Goal: Task Accomplishment & Management: Use online tool/utility

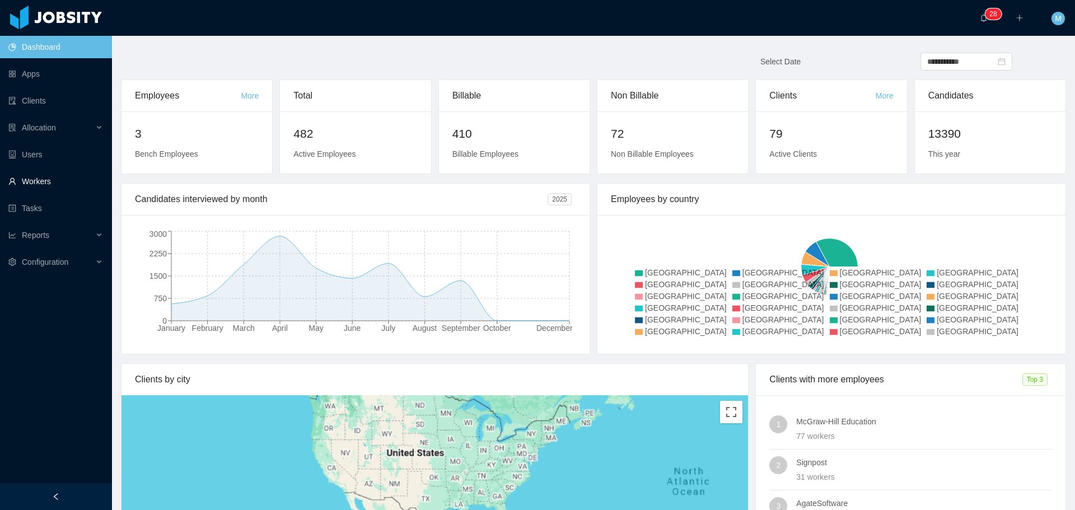
click at [63, 185] on link "Workers" at bounding box center [55, 181] width 95 height 22
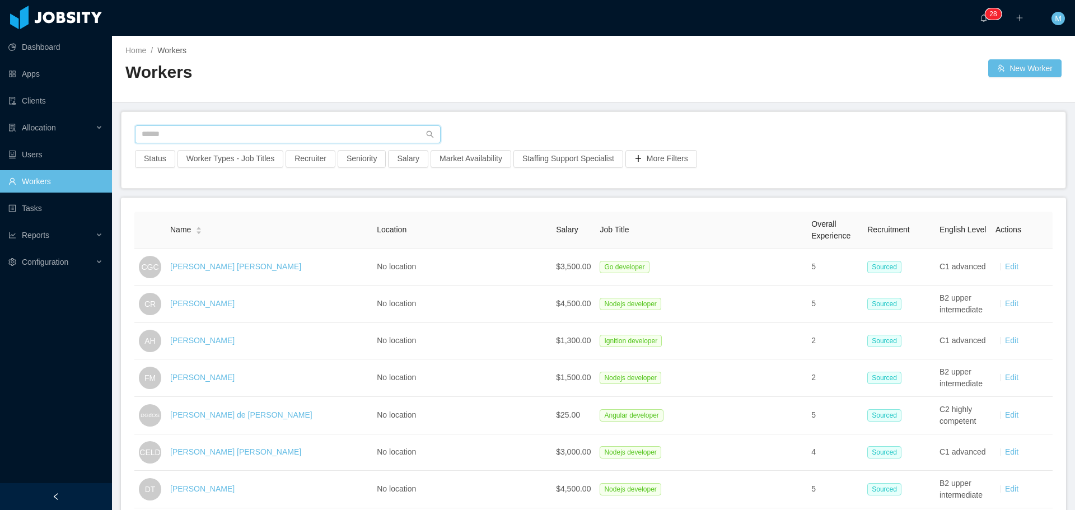
click at [203, 136] on input "text" at bounding box center [288, 134] width 306 height 18
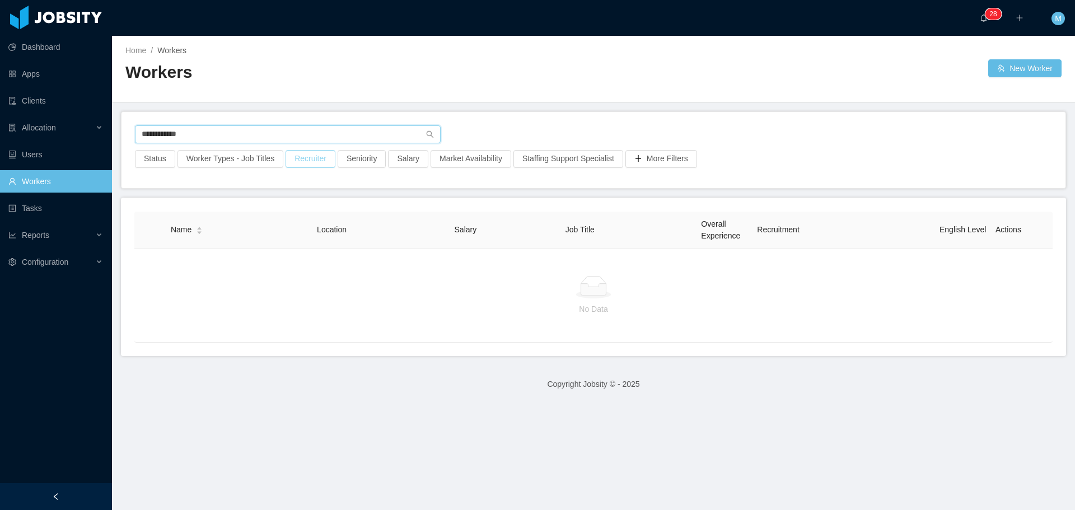
type input "**********"
click at [306, 163] on button "Recruiter" at bounding box center [311, 159] width 50 height 18
click at [277, 217] on div at bounding box center [305, 209] width 158 height 17
type input "******"
click at [353, 237] on li "[PERSON_NAME]" at bounding box center [306, 231] width 168 height 18
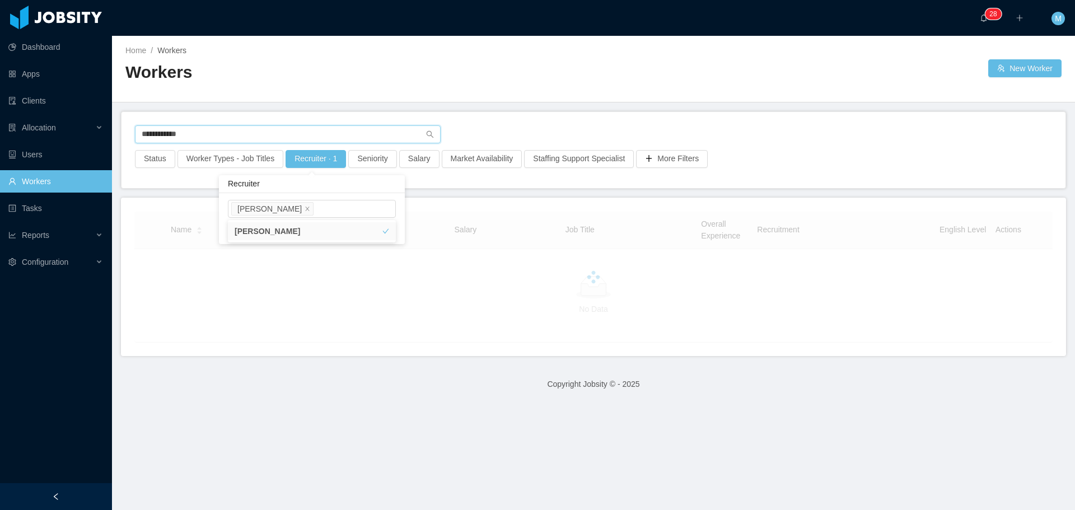
click at [176, 138] on input "**********" at bounding box center [288, 134] width 306 height 18
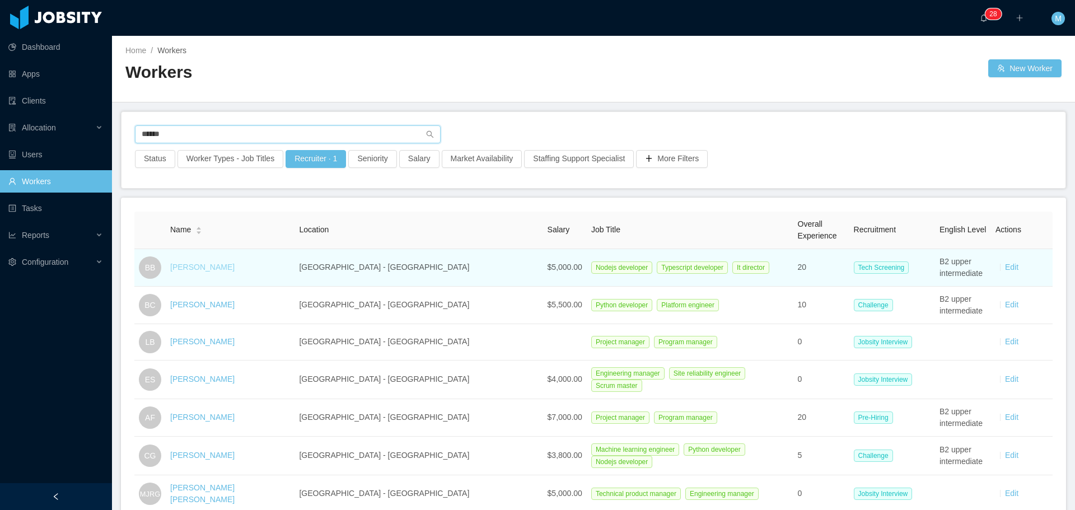
type input "*****"
click at [198, 267] on link "[PERSON_NAME]" at bounding box center [202, 267] width 64 height 9
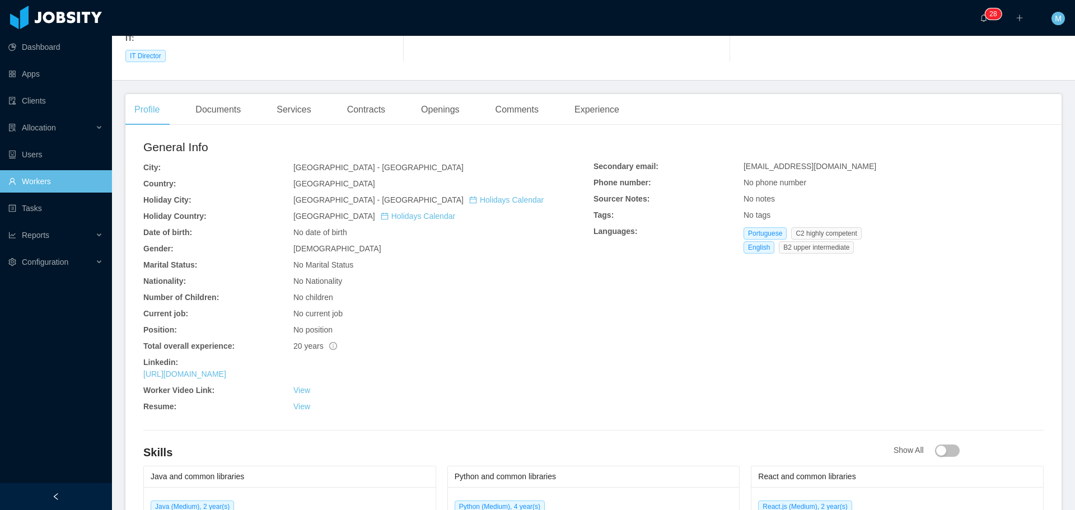
scroll to position [174, 0]
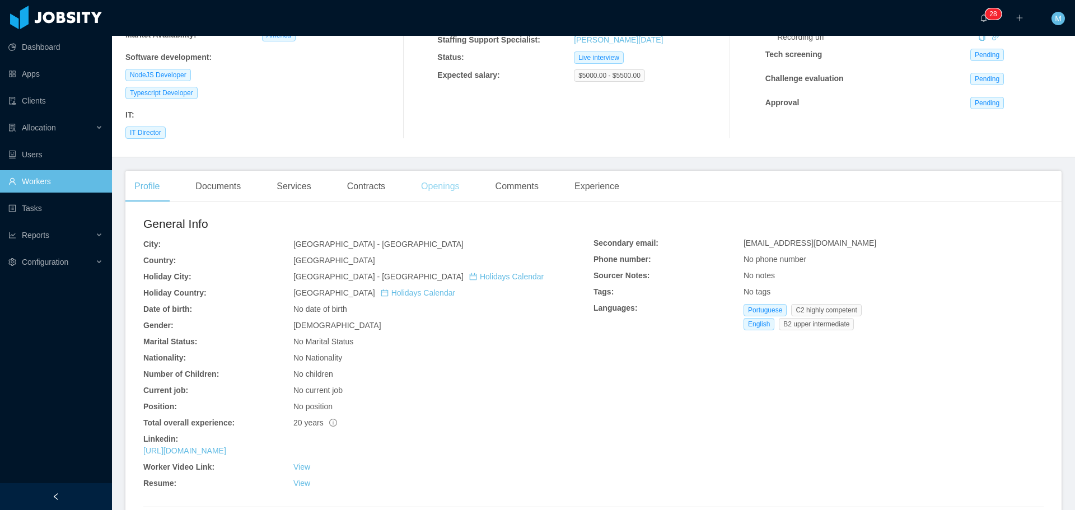
click at [451, 190] on div "Openings" at bounding box center [440, 186] width 57 height 31
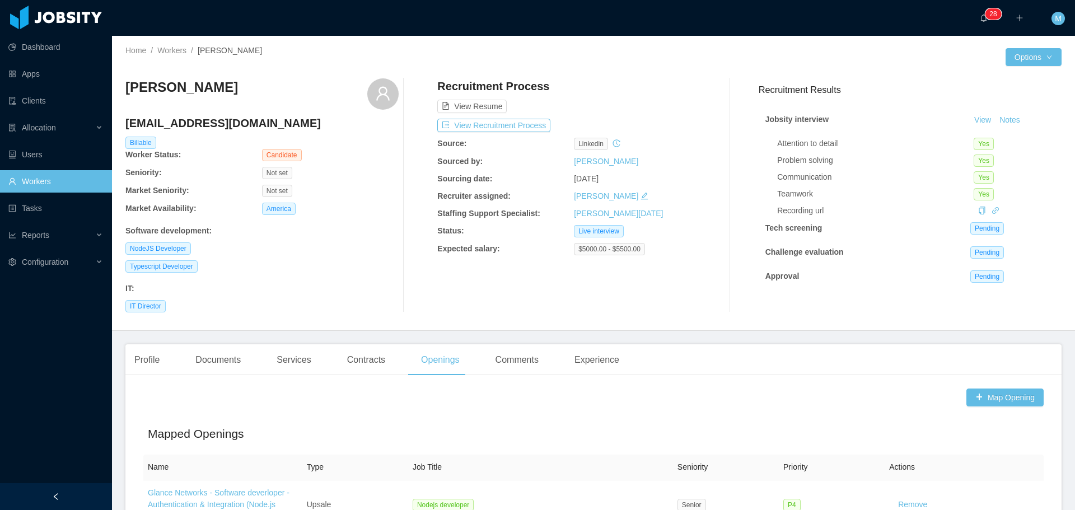
click at [55, 175] on link "Workers" at bounding box center [55, 181] width 95 height 22
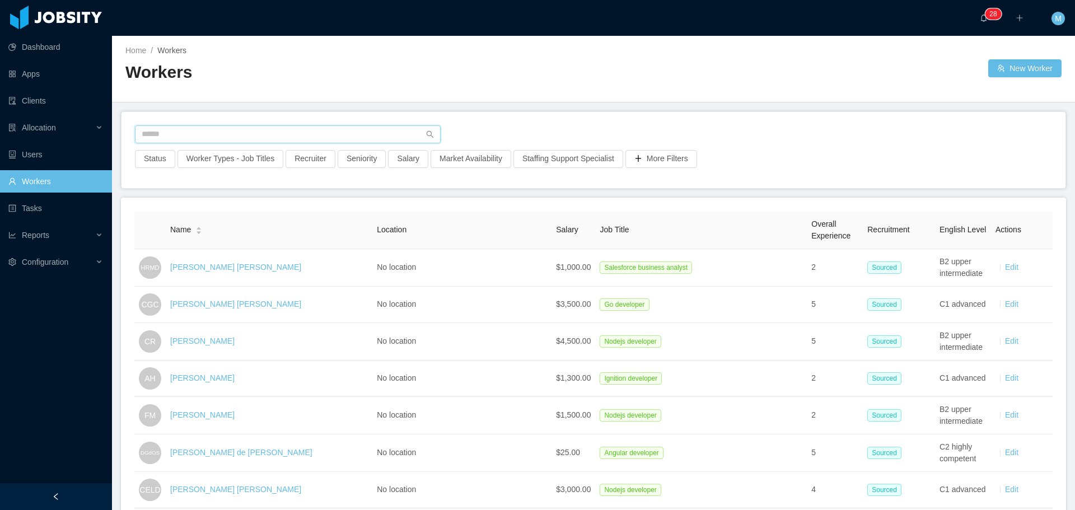
click at [258, 132] on input "text" at bounding box center [288, 134] width 306 height 18
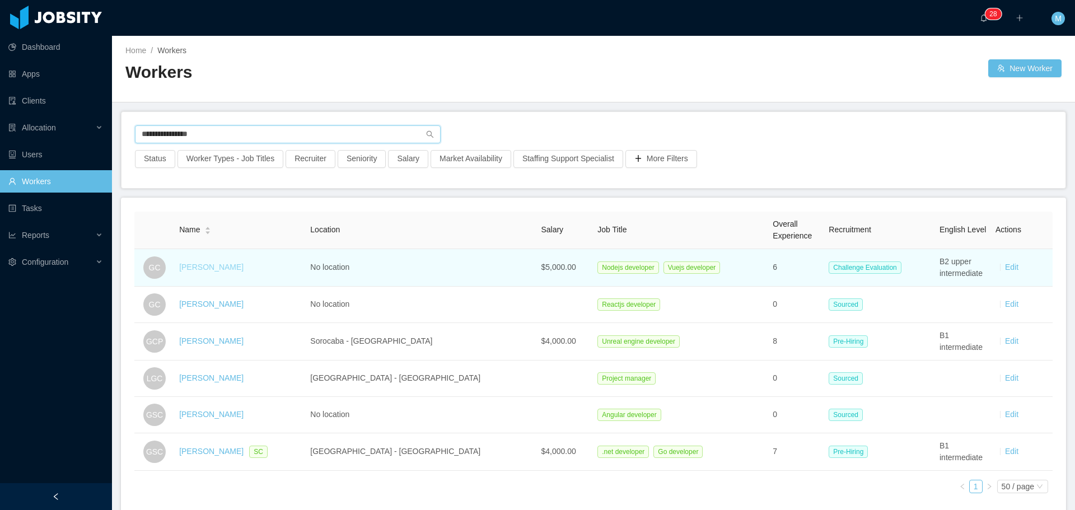
type input "**********"
click at [216, 271] on link "[PERSON_NAME]" at bounding box center [211, 267] width 64 height 9
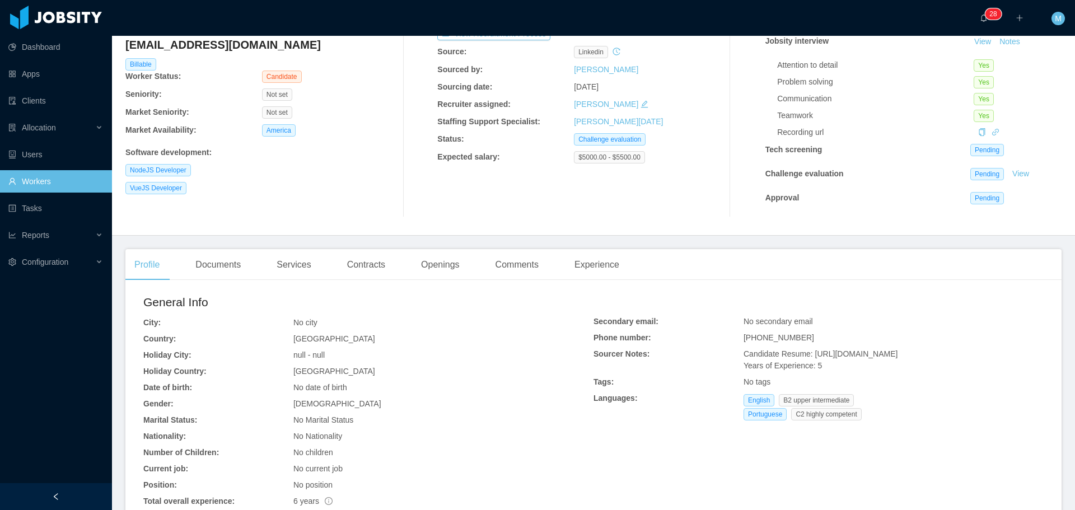
scroll to position [112, 0]
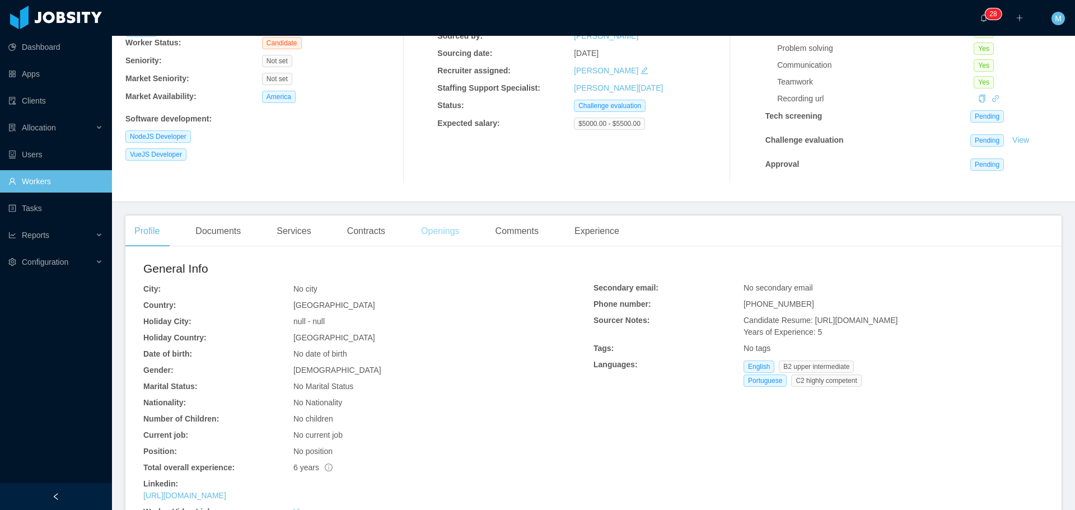
click at [447, 235] on div "Openings" at bounding box center [440, 231] width 57 height 31
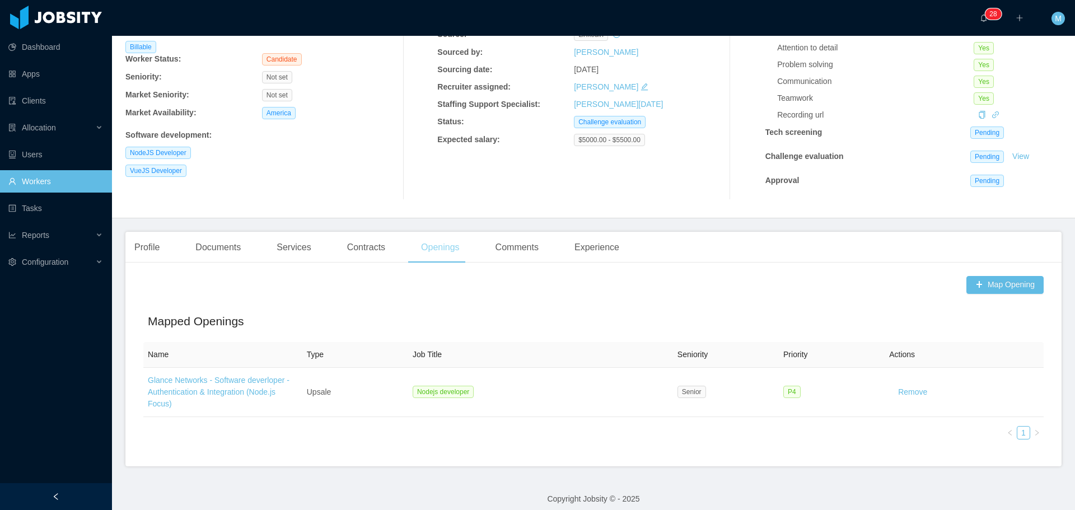
scroll to position [106, 0]
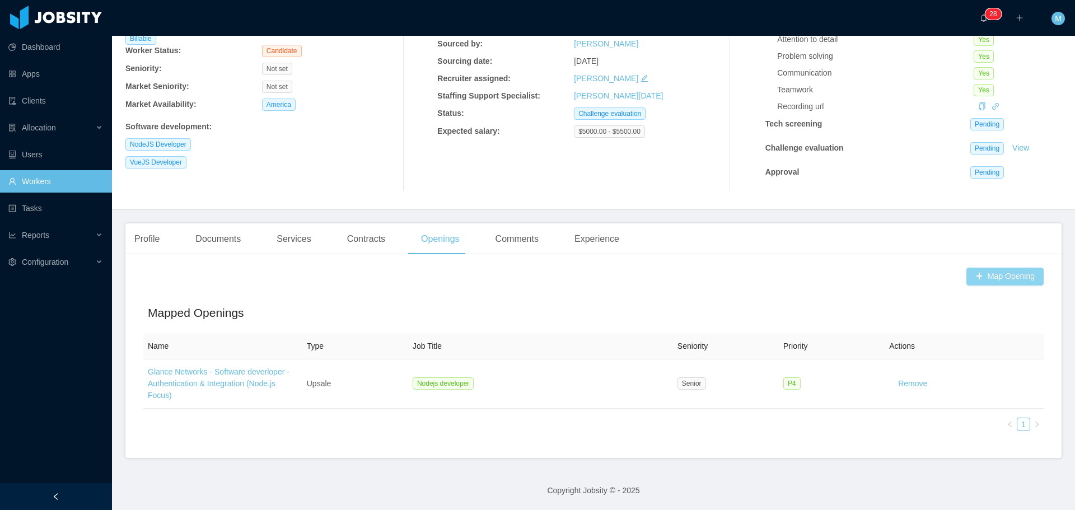
click at [978, 277] on button "Map Opening" at bounding box center [1005, 277] width 77 height 18
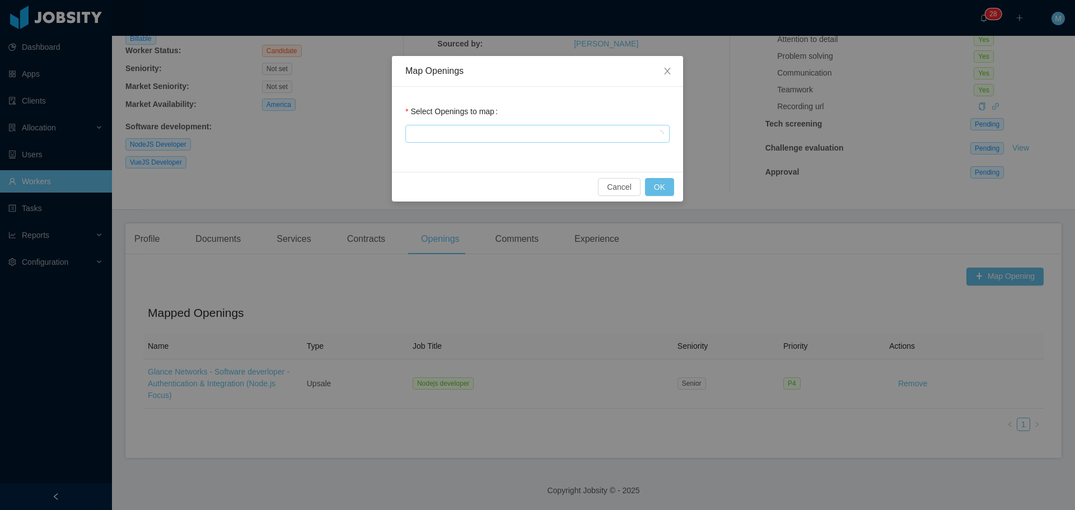
click at [492, 131] on div at bounding box center [536, 133] width 254 height 17
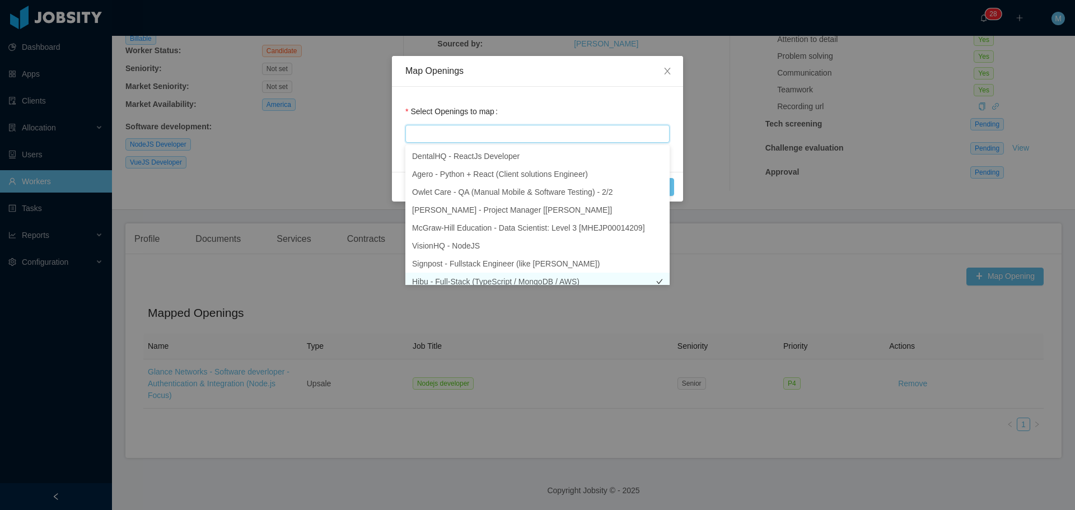
scroll to position [6, 0]
click at [529, 274] on li "Hibu - Full-Stack (TypeScript / MongoDB / AWS)" at bounding box center [537, 276] width 264 height 18
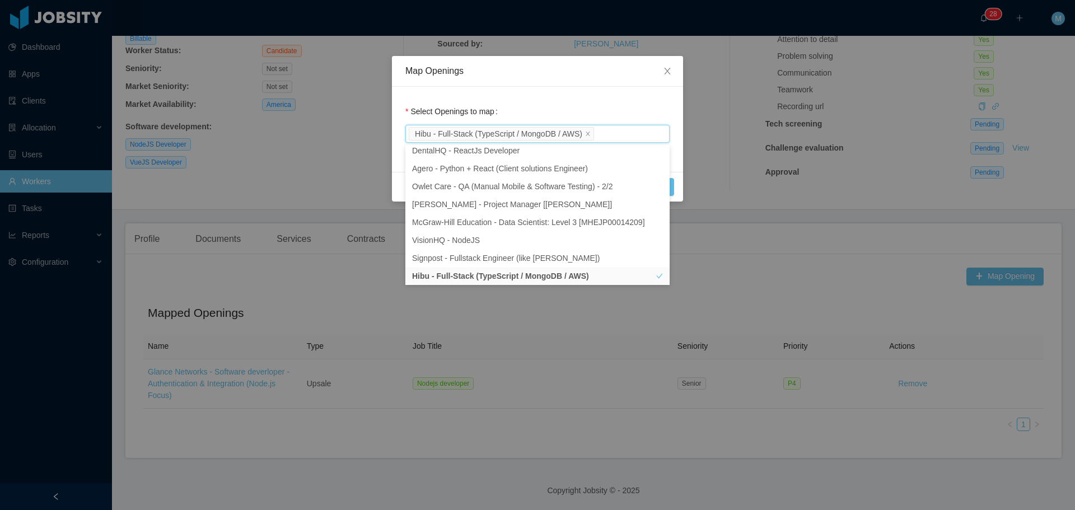
click at [915, 259] on div "Map Openings Select Openings to map Hibu - Full-Stack (TypeScript / MongoDB / A…" at bounding box center [537, 255] width 1075 height 510
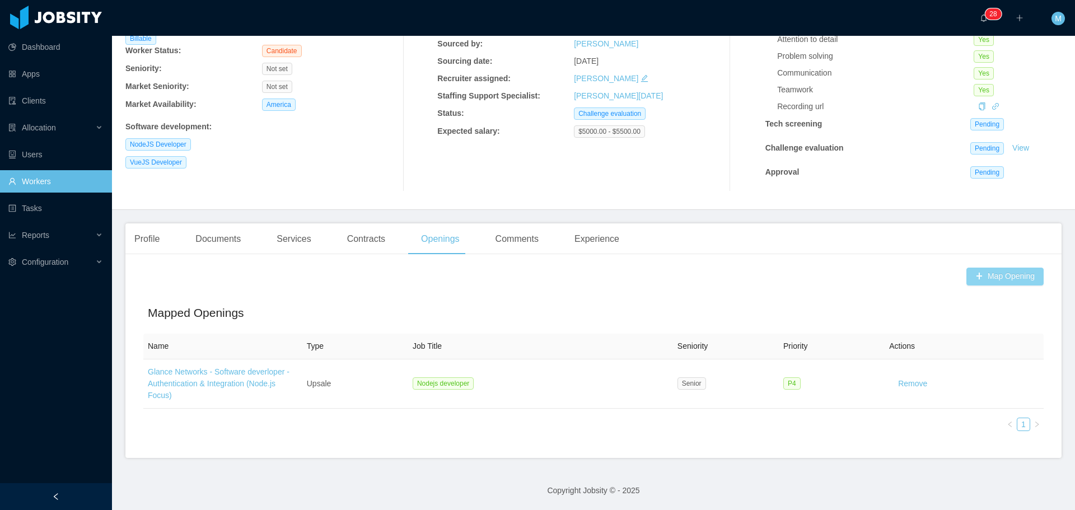
drag, startPoint x: 989, startPoint y: 277, endPoint x: 966, endPoint y: 264, distance: 26.6
click at [989, 277] on button "Map Opening" at bounding box center [1005, 277] width 77 height 18
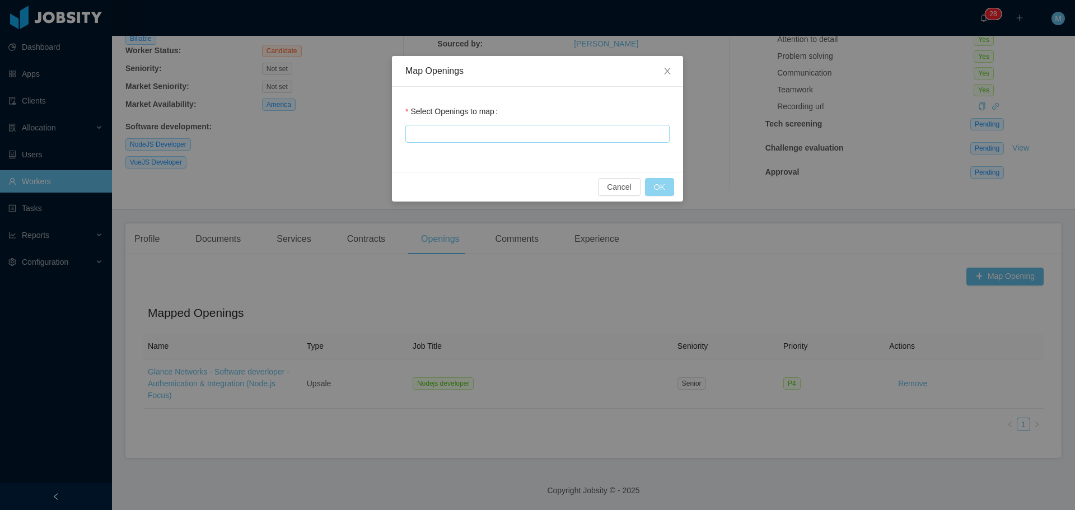
drag, startPoint x: 660, startPoint y: 188, endPoint x: 497, endPoint y: 140, distance: 169.8
click at [498, 142] on div "Map Openings Select Openings to map Cancel OK" at bounding box center [537, 129] width 291 height 146
click at [489, 134] on div at bounding box center [536, 133] width 254 height 17
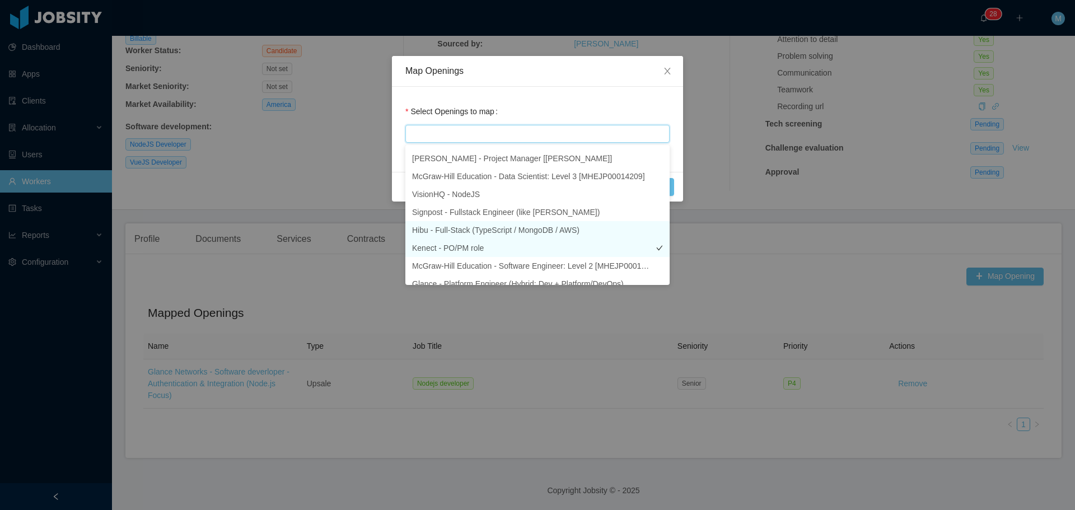
scroll to position [56, 0]
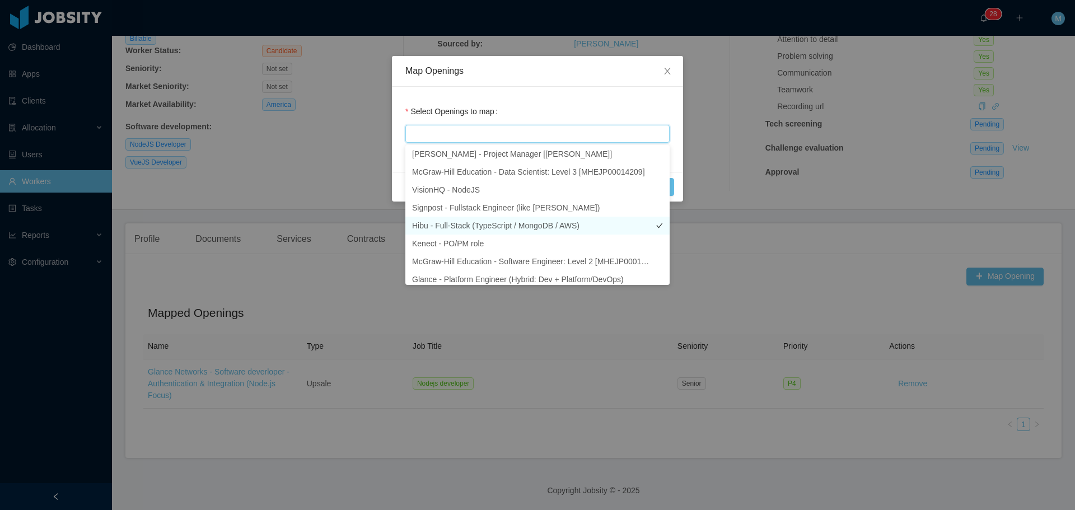
click at [483, 223] on li "Hibu - Full-Stack (TypeScript / MongoDB / AWS)" at bounding box center [537, 226] width 264 height 18
click at [671, 192] on button "OK" at bounding box center [659, 187] width 29 height 18
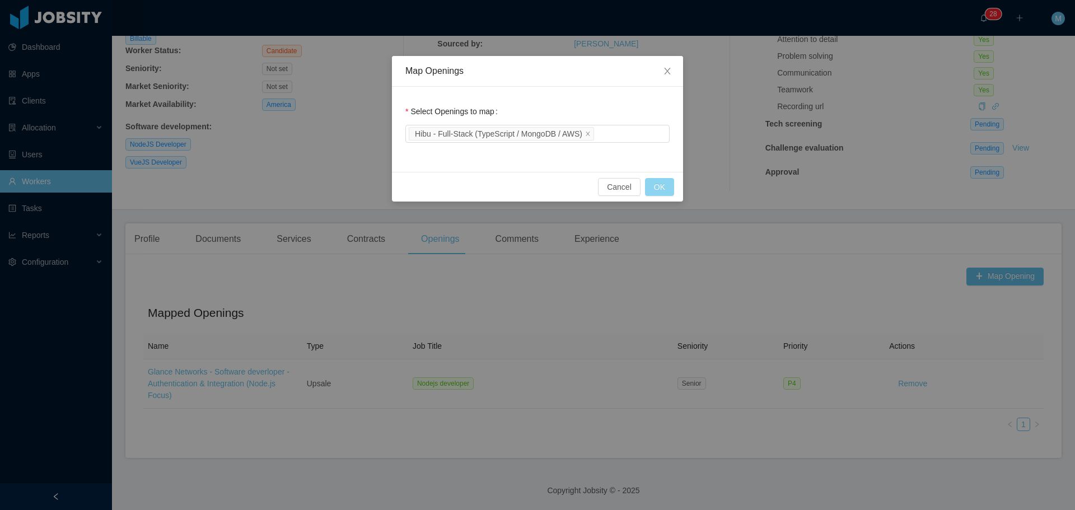
click at [671, 192] on button "OK" at bounding box center [659, 187] width 29 height 18
click at [660, 187] on button "OK" at bounding box center [659, 187] width 29 height 18
click at [605, 133] on div "Hibu - Full-Stack (TypeScript / MongoDB / AWS)" at bounding box center [536, 133] width 254 height 17
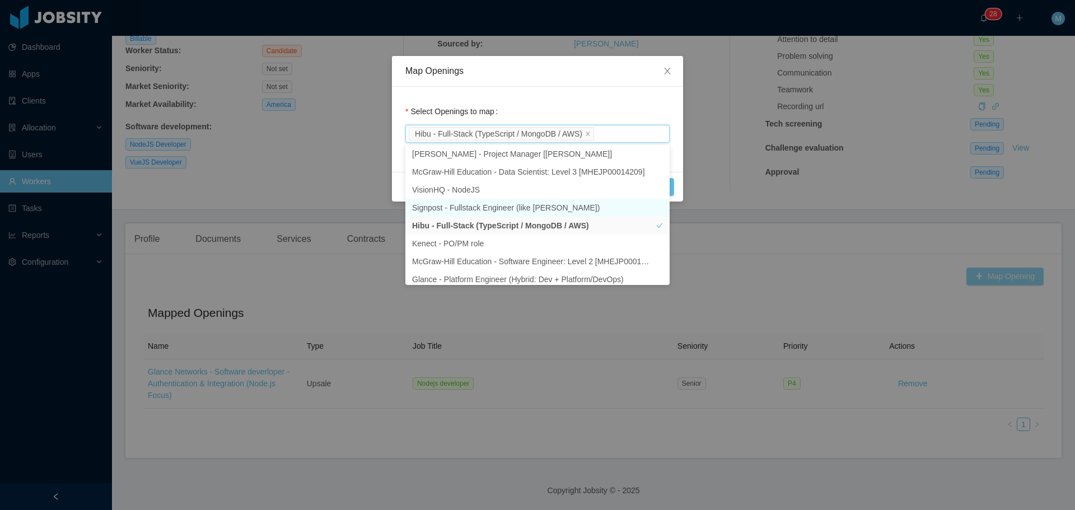
click at [699, 216] on div "Map Openings Select Openings to map Hibu - Full-Stack (TypeScript / MongoDB / A…" at bounding box center [537, 255] width 1075 height 510
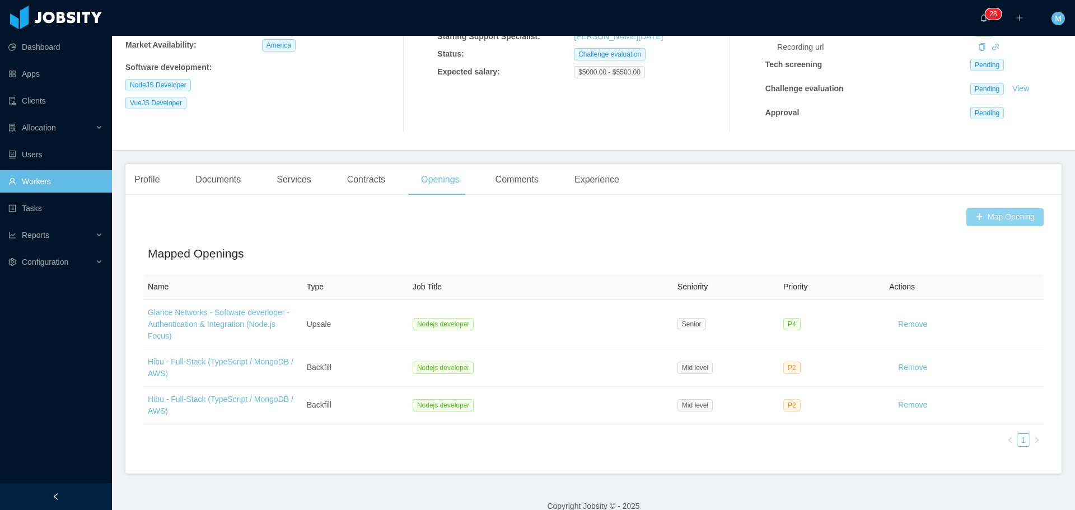
scroll to position [181, 0]
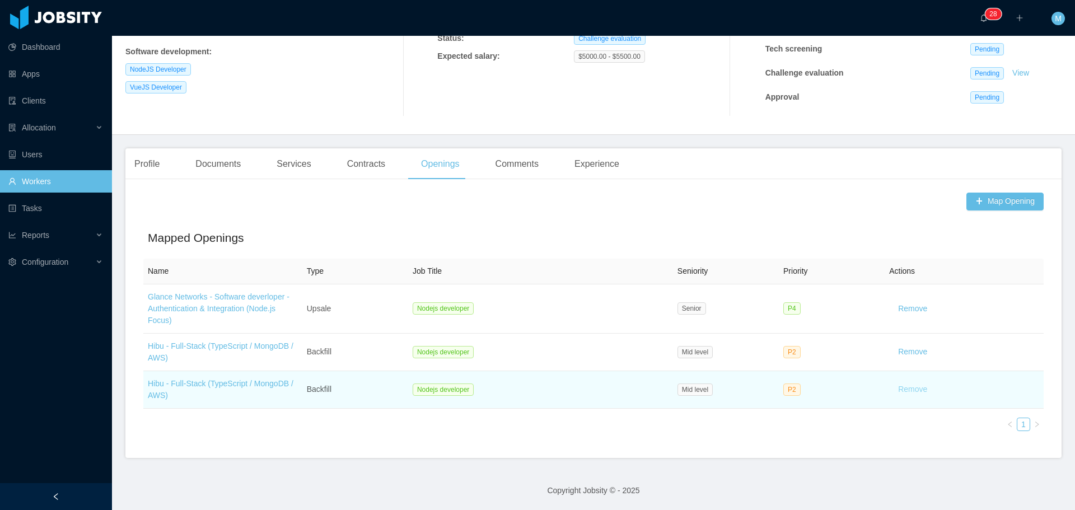
click at [907, 386] on button "Remove" at bounding box center [912, 390] width 47 height 18
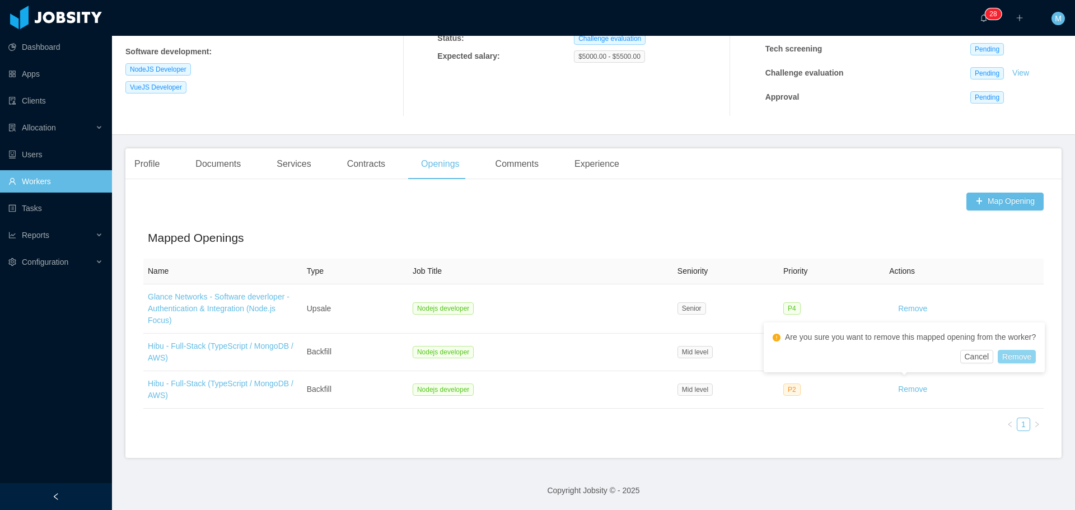
click at [1015, 358] on button "Remove" at bounding box center [1017, 356] width 38 height 13
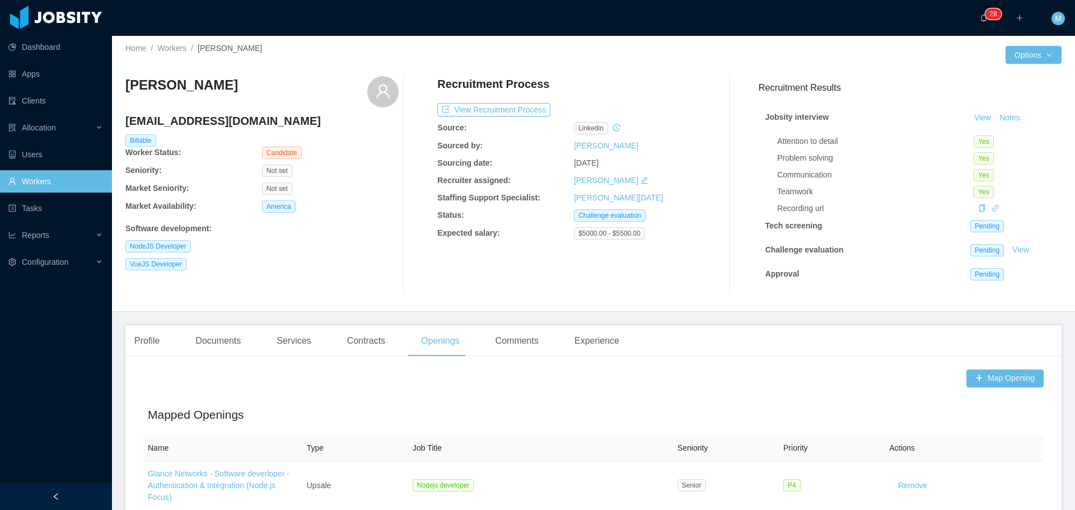
scroll to position [0, 0]
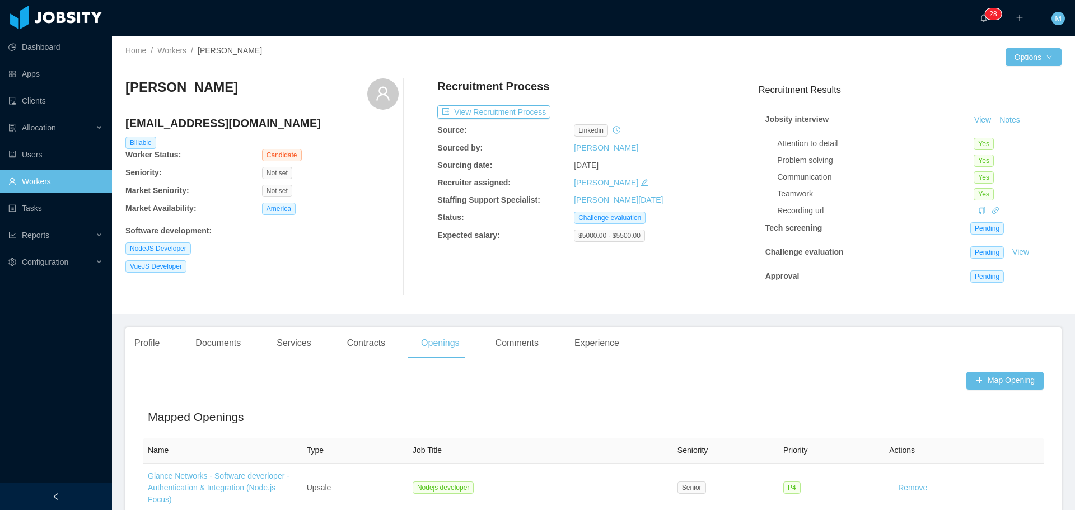
click at [496, 105] on div "Recruitment Process View Recruitment Process Source: linkedin Sourced by: Migue…" at bounding box center [573, 186] width 273 height 217
click at [498, 116] on button "View Recruitment Process" at bounding box center [493, 111] width 113 height 13
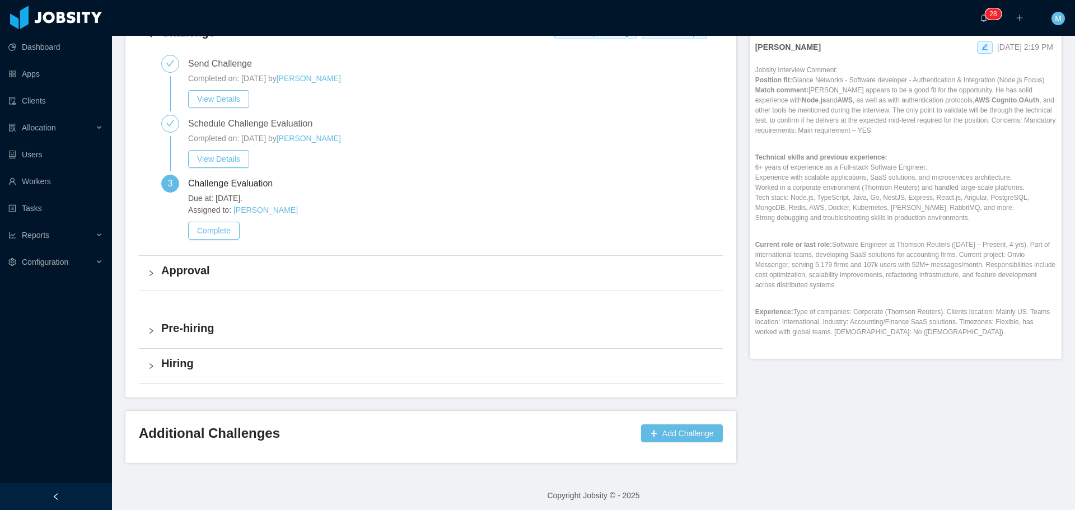
scroll to position [389, 0]
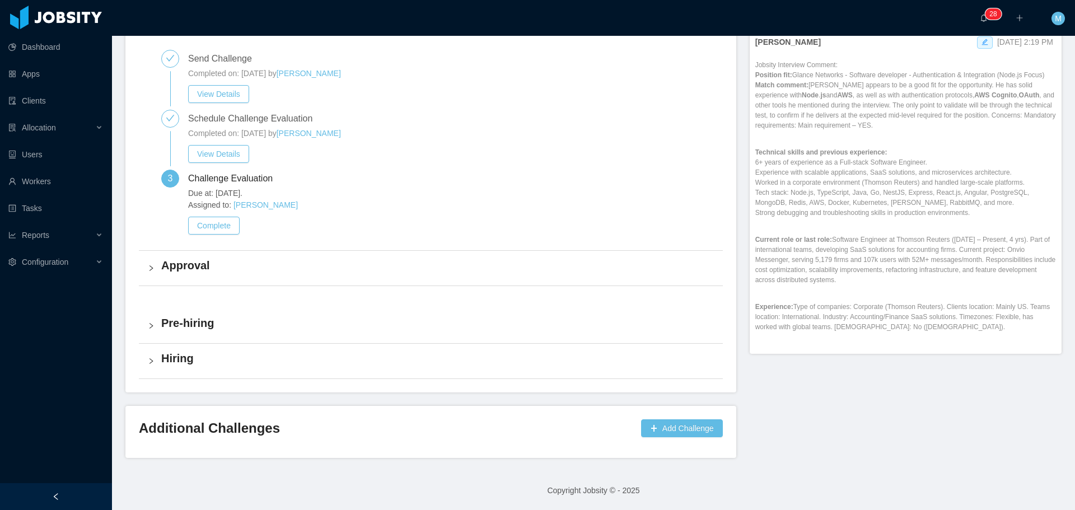
click at [198, 267] on h4 "Approval" at bounding box center [437, 266] width 553 height 16
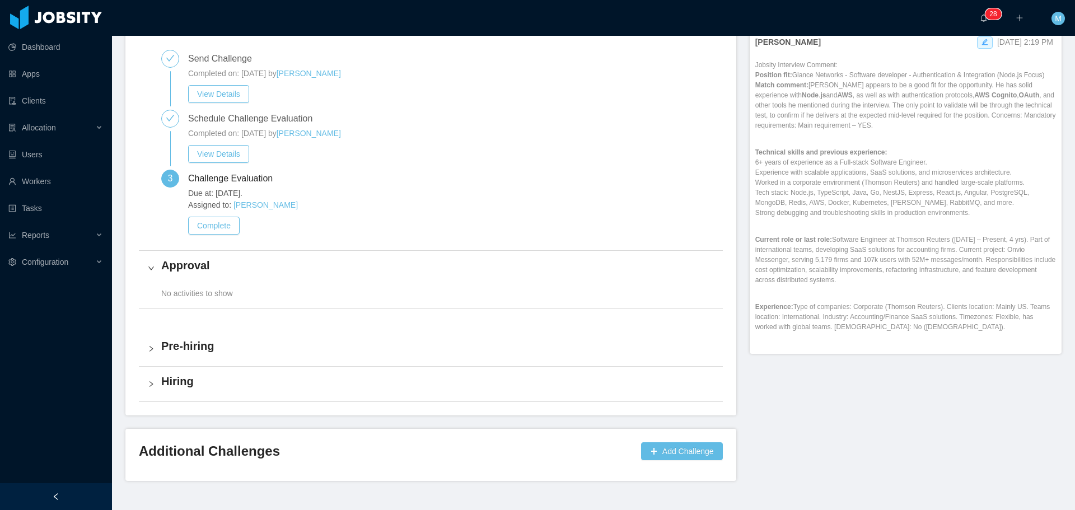
click at [198, 267] on h4 "Approval" at bounding box center [437, 266] width 553 height 16
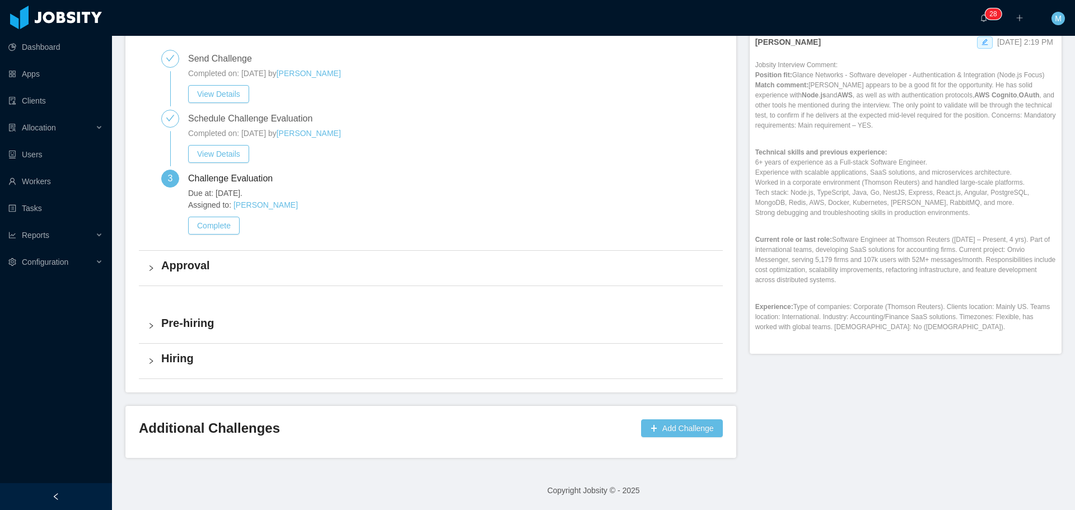
click at [209, 265] on h4 "Approval" at bounding box center [437, 266] width 553 height 16
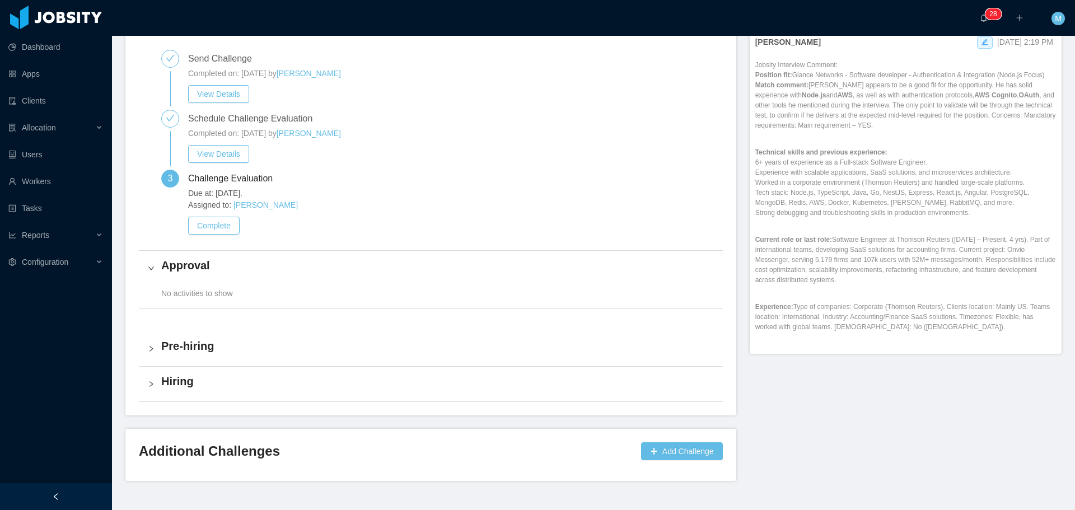
click at [190, 352] on h4 "Pre-hiring" at bounding box center [437, 346] width 553 height 16
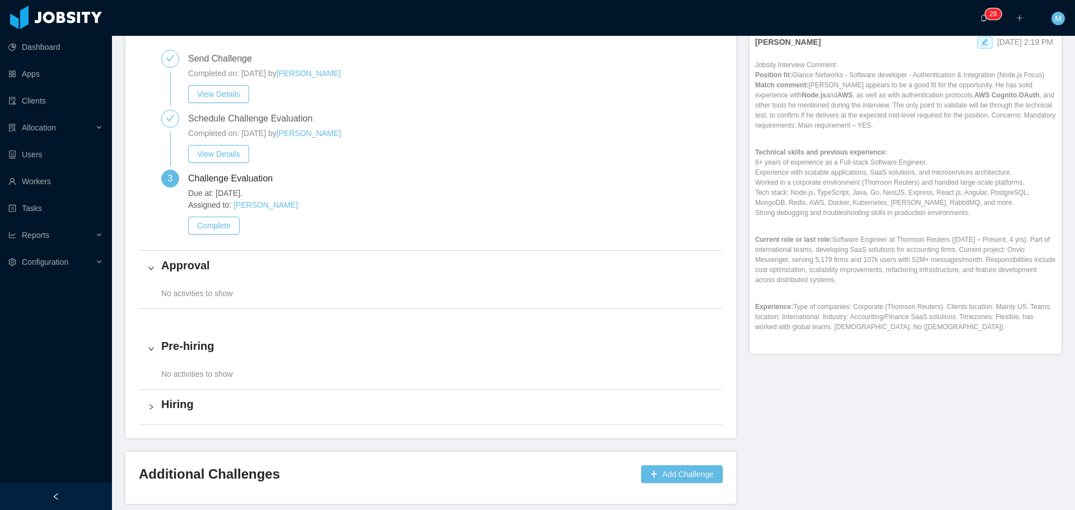
click at [178, 398] on h4 "Hiring" at bounding box center [437, 405] width 553 height 16
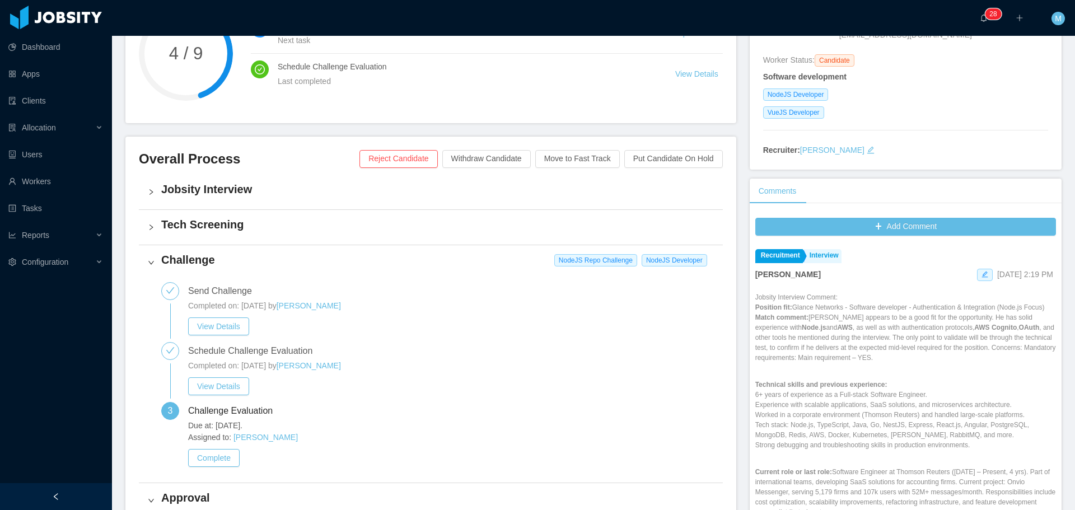
scroll to position [109, 0]
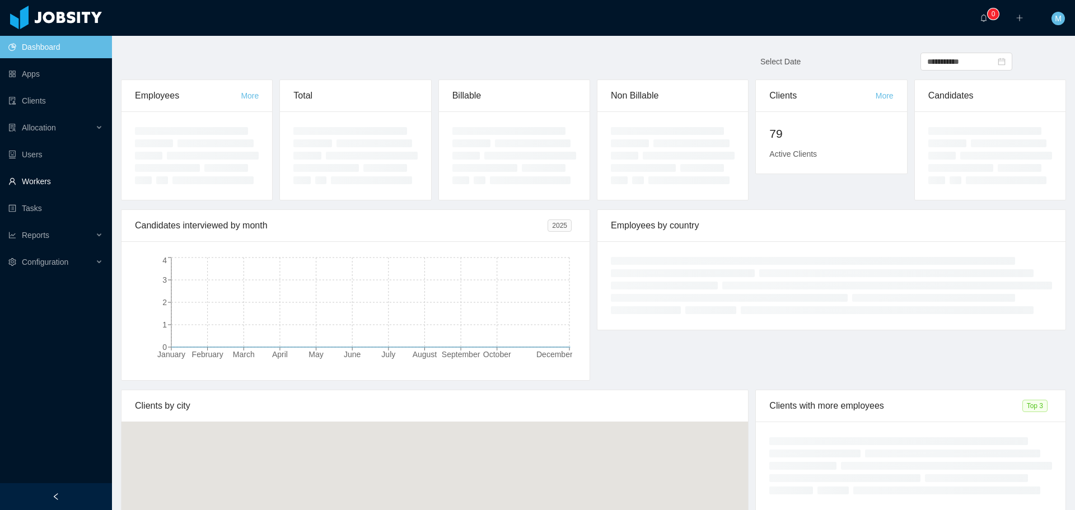
click at [30, 185] on link "Workers" at bounding box center [55, 181] width 95 height 22
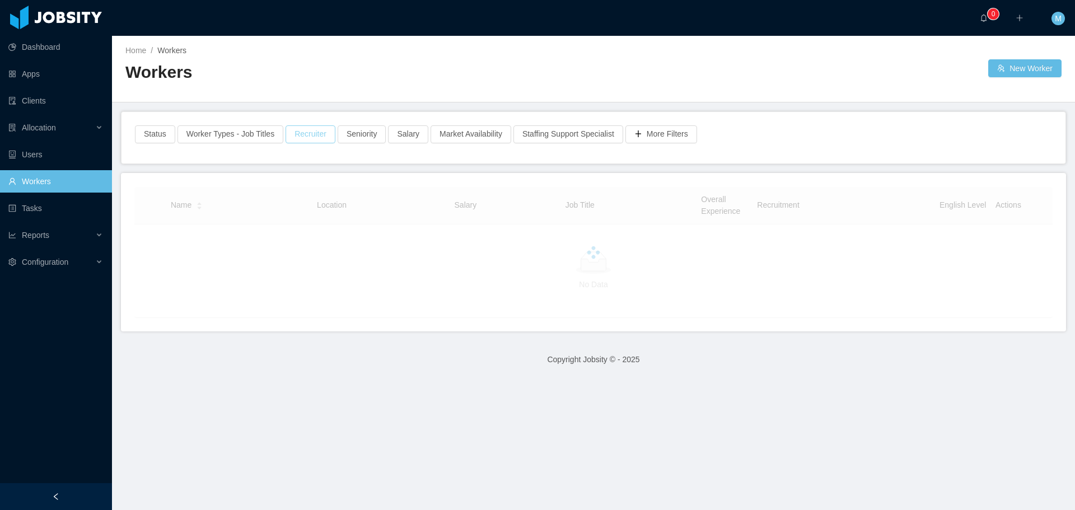
click at [302, 133] on div "Status Worker Types - Job Titles Recruiter Seniority Salary Market Availability…" at bounding box center [594, 138] width 944 height 52
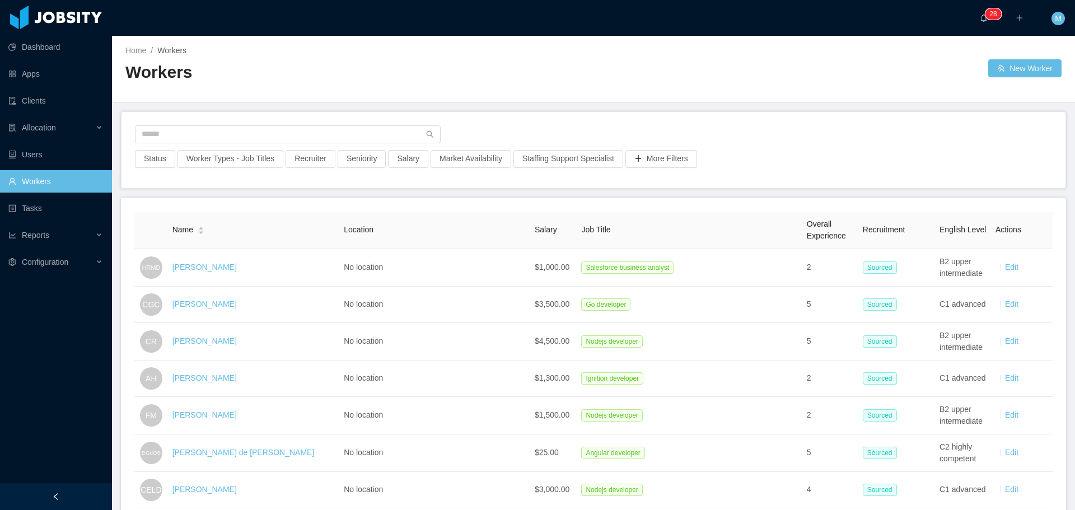
click at [284, 144] on div at bounding box center [593, 137] width 917 height 25
click at [279, 132] on input "text" at bounding box center [288, 134] width 306 height 18
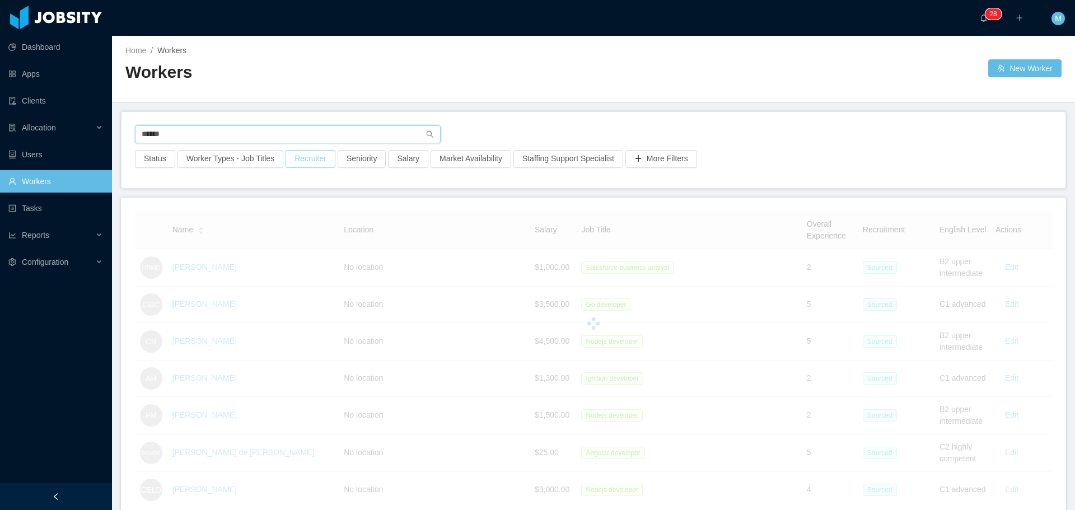
type input "******"
click at [305, 163] on button "Recruiter" at bounding box center [311, 159] width 50 height 18
click at [252, 215] on div at bounding box center [305, 209] width 158 height 17
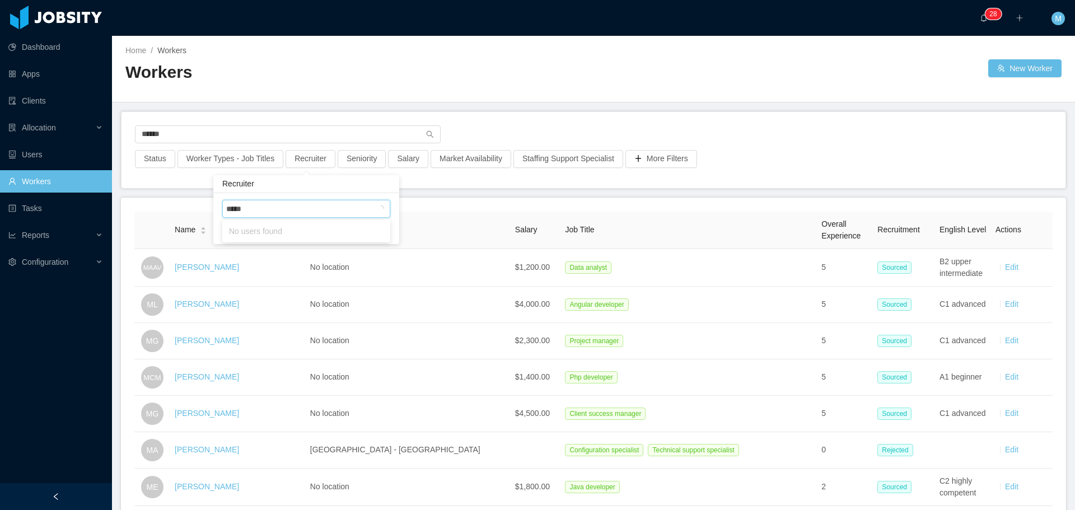
type input "******"
click at [276, 231] on li "[PERSON_NAME]" at bounding box center [306, 231] width 168 height 18
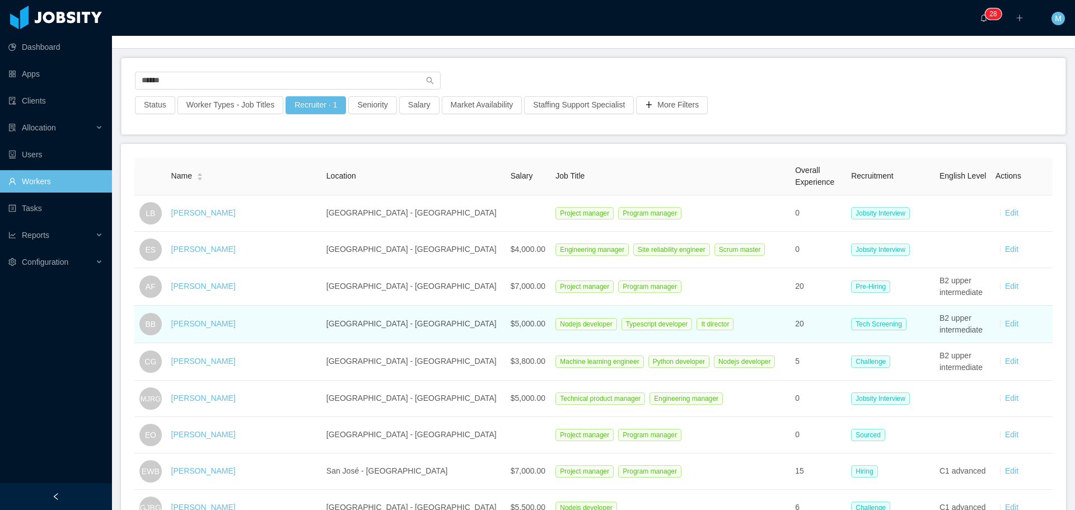
scroll to position [56, 0]
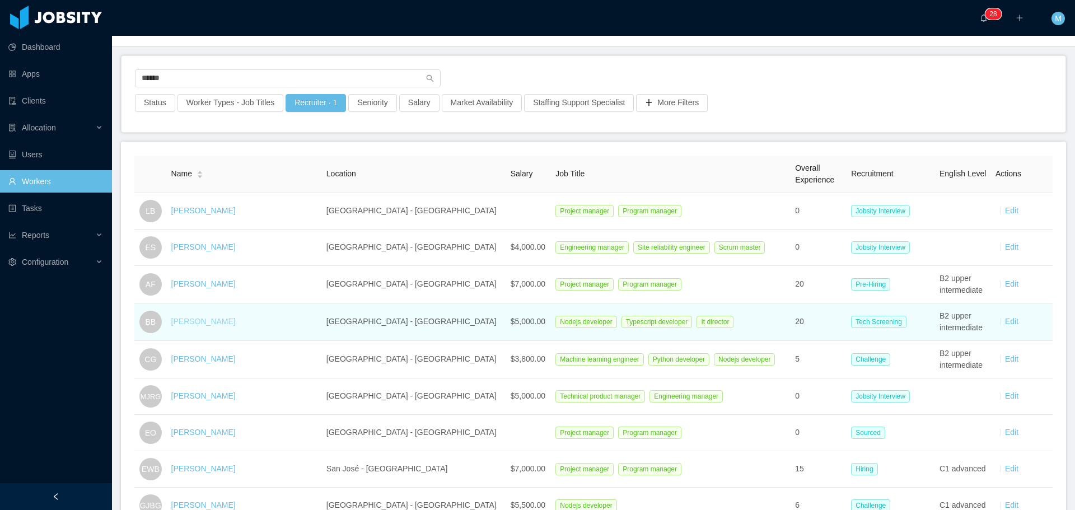
click at [195, 319] on link "[PERSON_NAME]" at bounding box center [203, 321] width 64 height 9
